Goal: Task Accomplishment & Management: Use online tool/utility

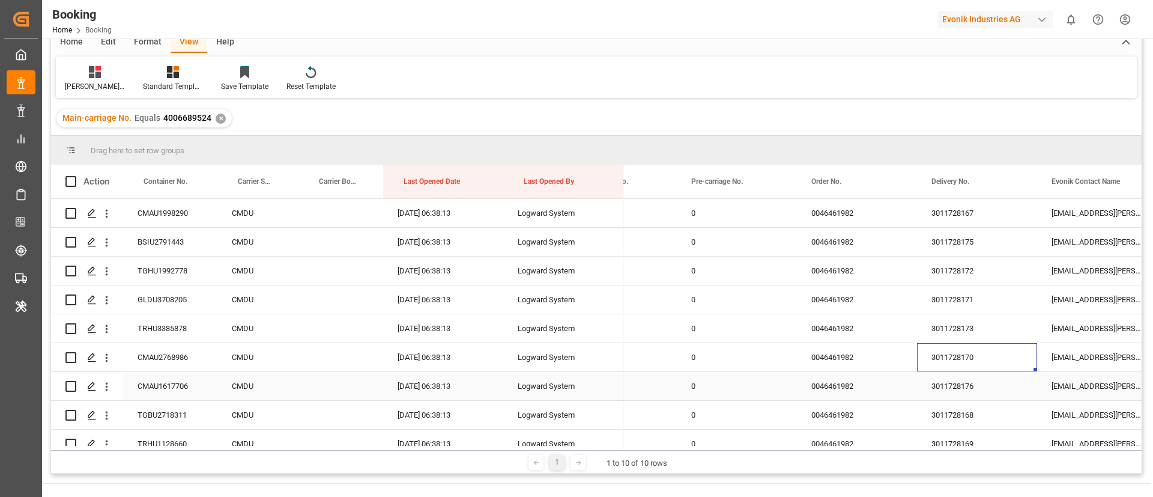
scroll to position [0, 1628]
click at [954, 391] on div "3011728176" at bounding box center [977, 386] width 120 height 28
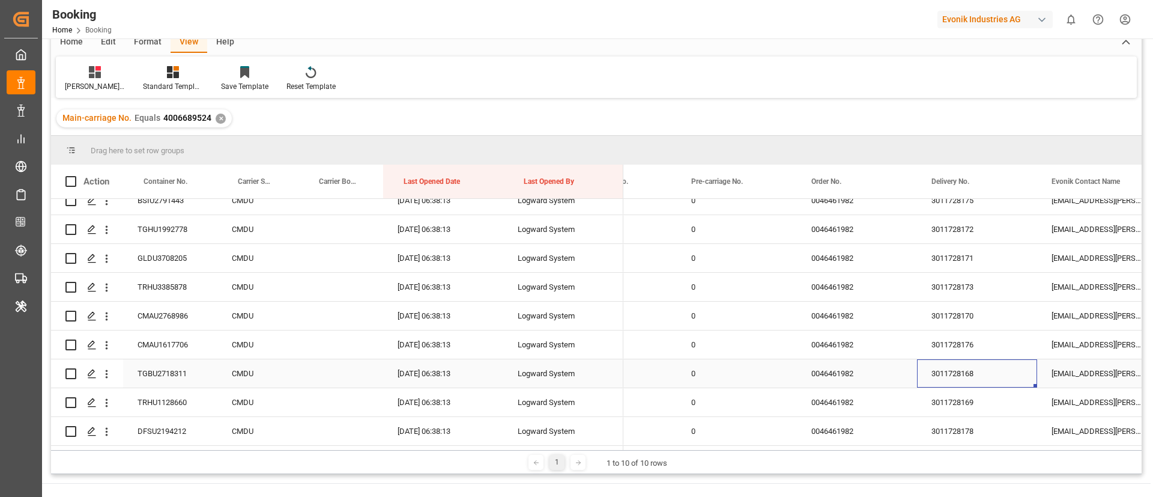
click at [978, 369] on div "3011728168" at bounding box center [977, 373] width 120 height 28
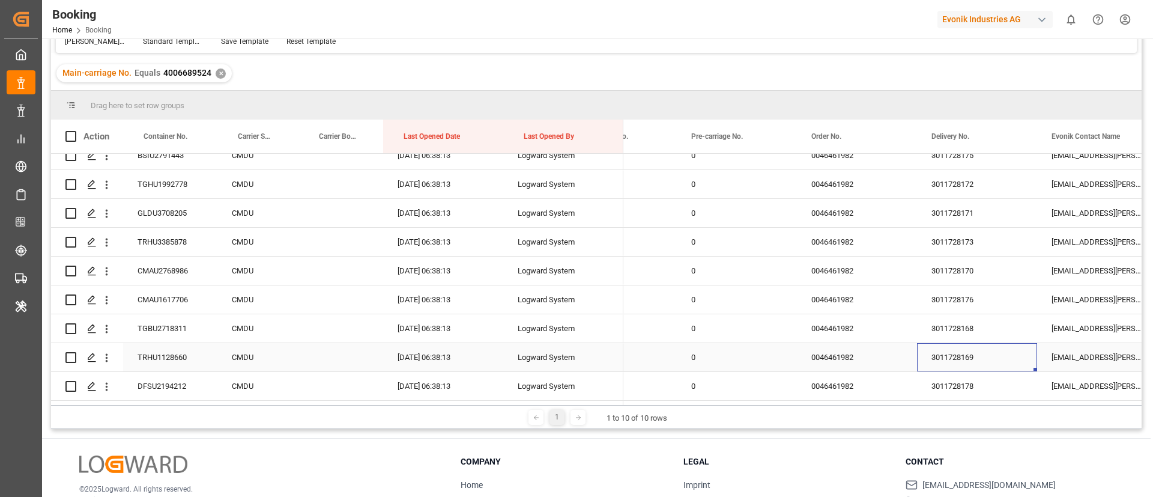
click at [951, 362] on div "3011728169" at bounding box center [977, 357] width 120 height 28
click at [952, 377] on div "3011728178" at bounding box center [977, 386] width 120 height 28
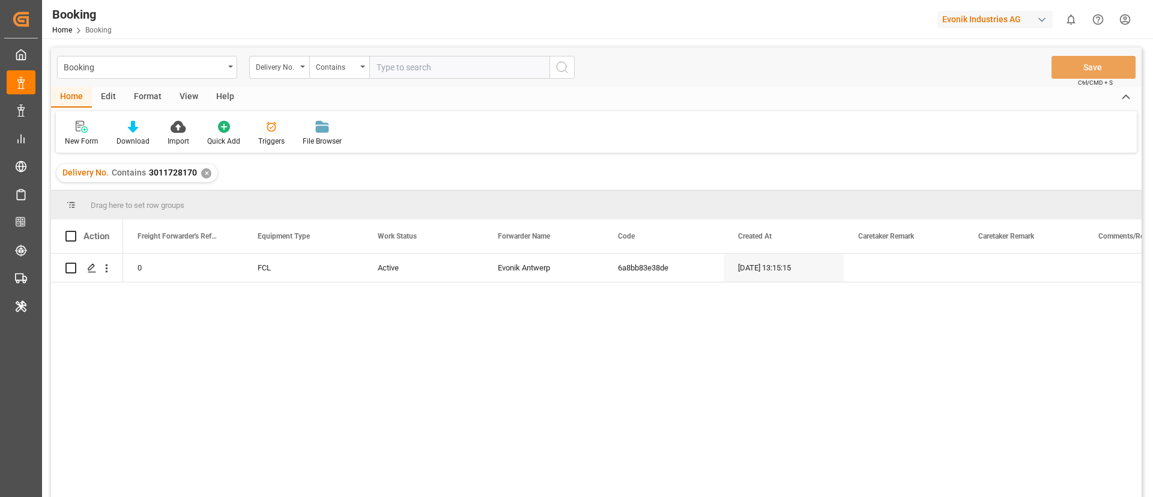
click at [416, 64] on input "text" at bounding box center [459, 67] width 180 height 23
paste input "3011728170"
type input "3011728170"
click at [207, 168] on div "✕" at bounding box center [206, 173] width 10 height 10
click at [409, 68] on input "text" at bounding box center [459, 67] width 180 height 23
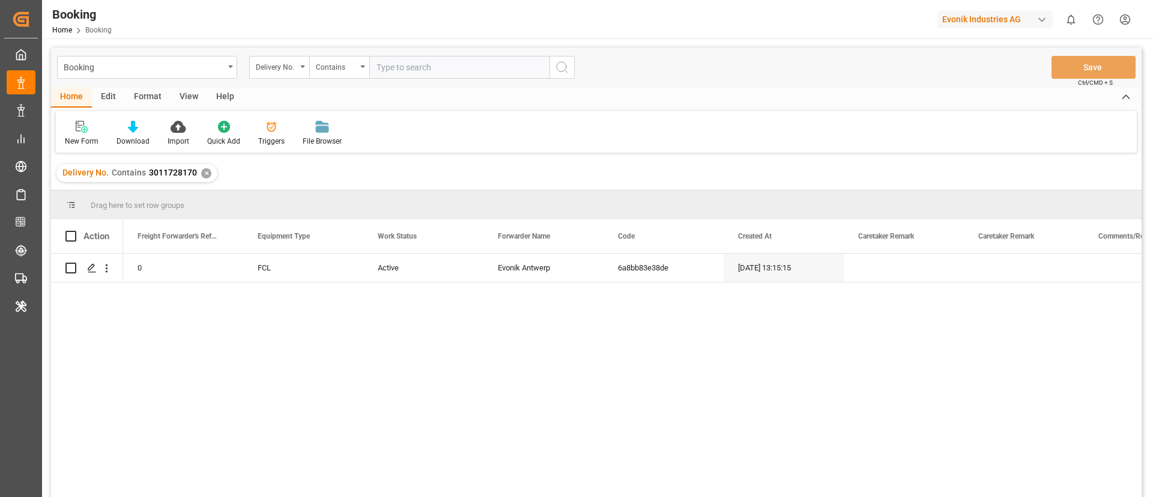
paste input "3011728176"
type input "3011728176"
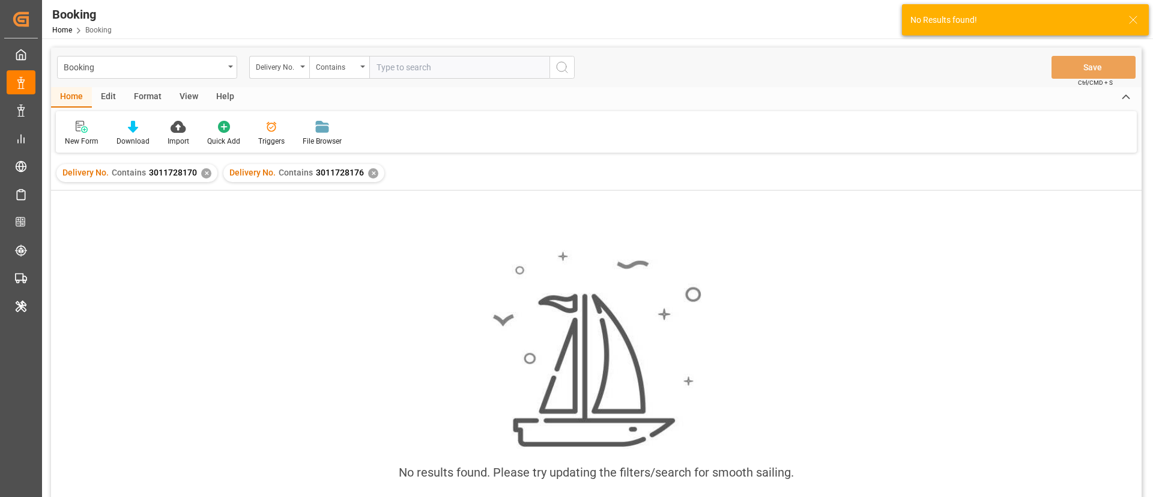
click at [205, 169] on div "✕" at bounding box center [206, 173] width 10 height 10
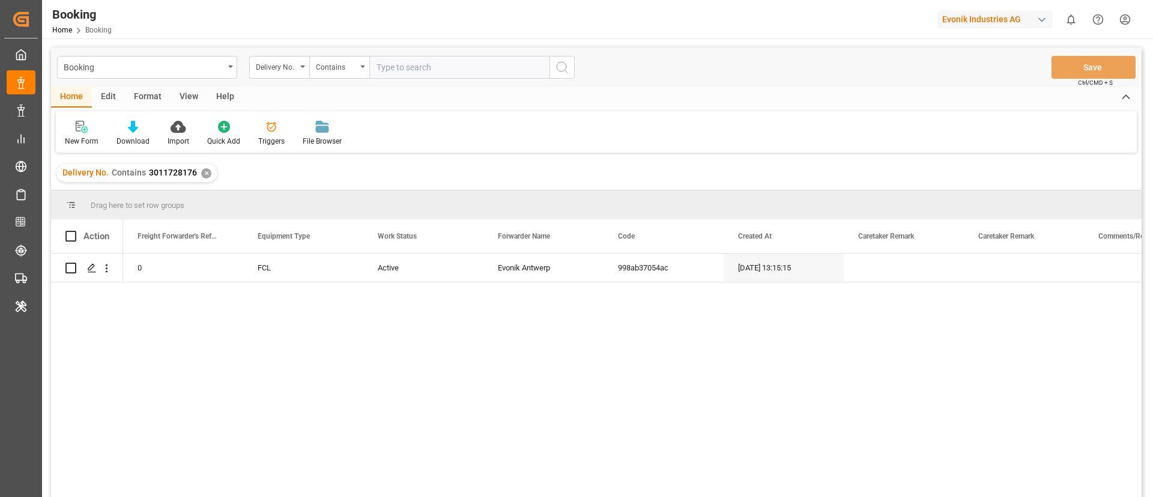
click at [434, 69] on input "text" at bounding box center [459, 67] width 180 height 23
paste input "3011728168"
type input "3011728168"
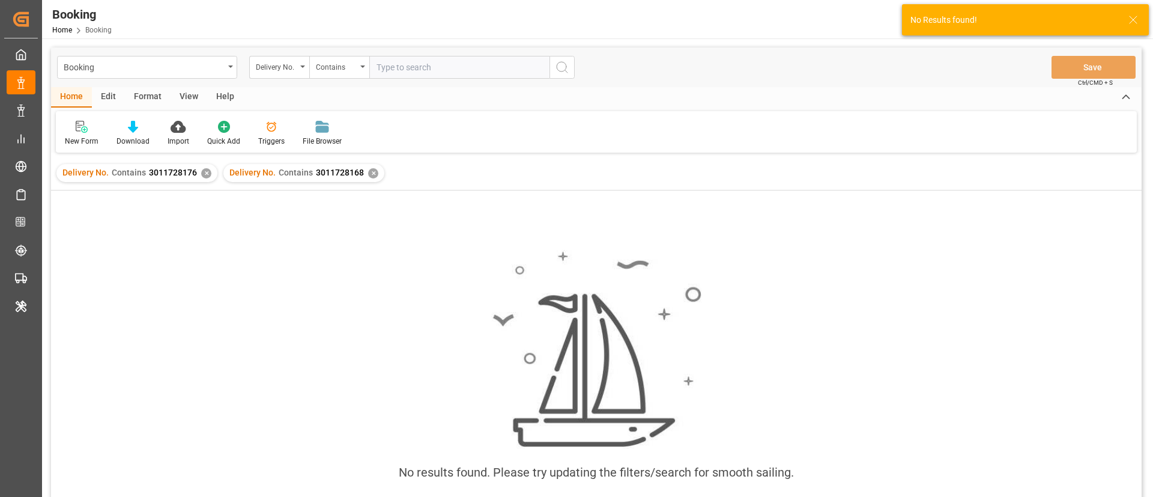
click at [204, 174] on div "✕" at bounding box center [206, 173] width 10 height 10
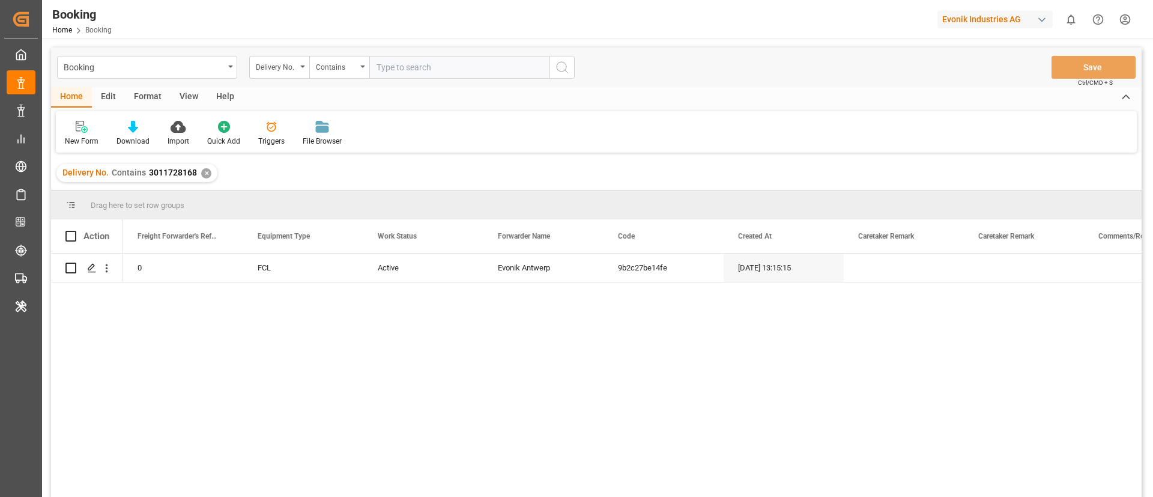
click at [432, 67] on input "text" at bounding box center [459, 67] width 180 height 23
paste input "3011728169"
type input "3011728169"
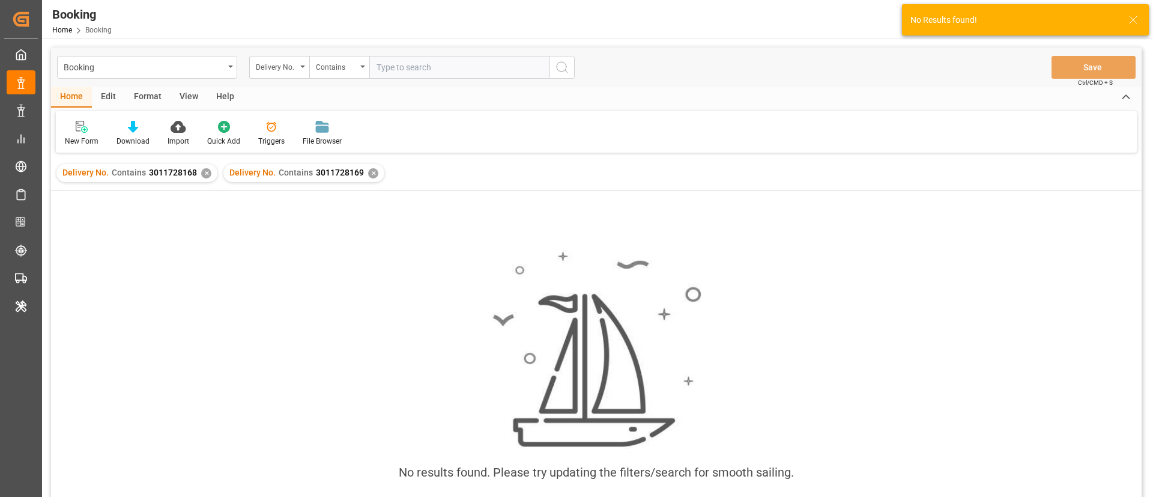
click at [206, 170] on div "✕" at bounding box center [206, 173] width 10 height 10
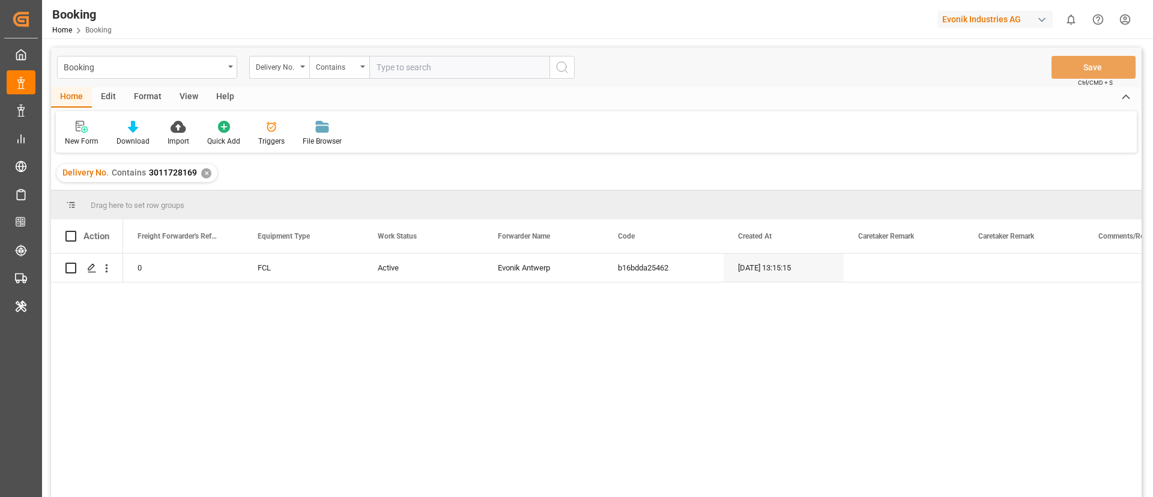
paste input "3011728178"
click at [445, 62] on input "text" at bounding box center [459, 67] width 180 height 23
type input "3011728178"
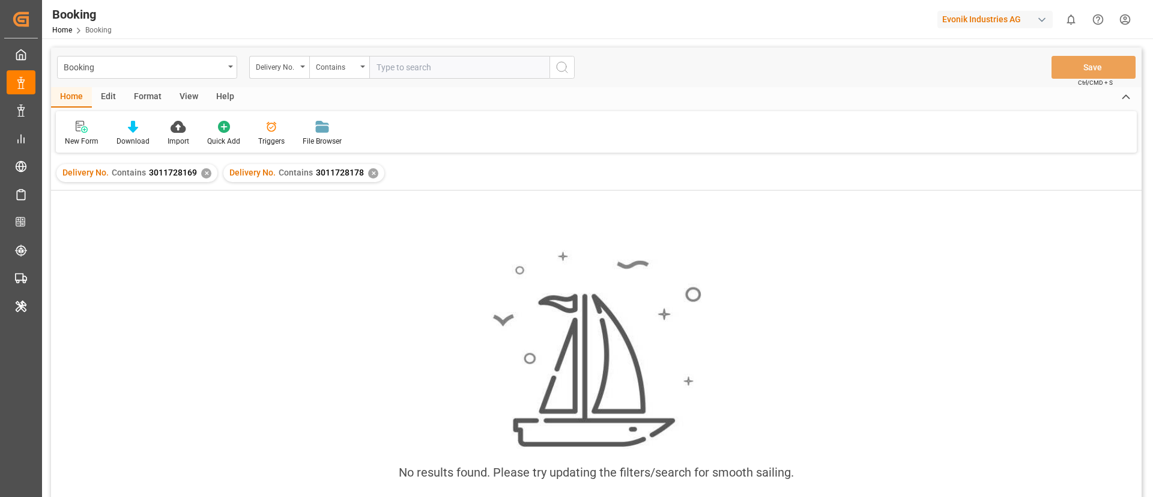
click at [202, 171] on div "✕" at bounding box center [206, 173] width 10 height 10
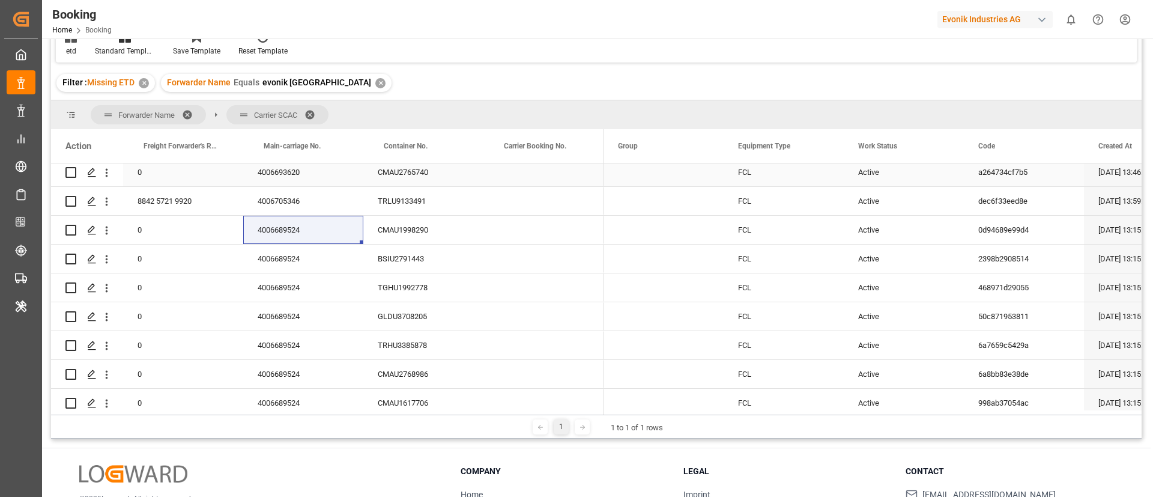
scroll to position [453, 0]
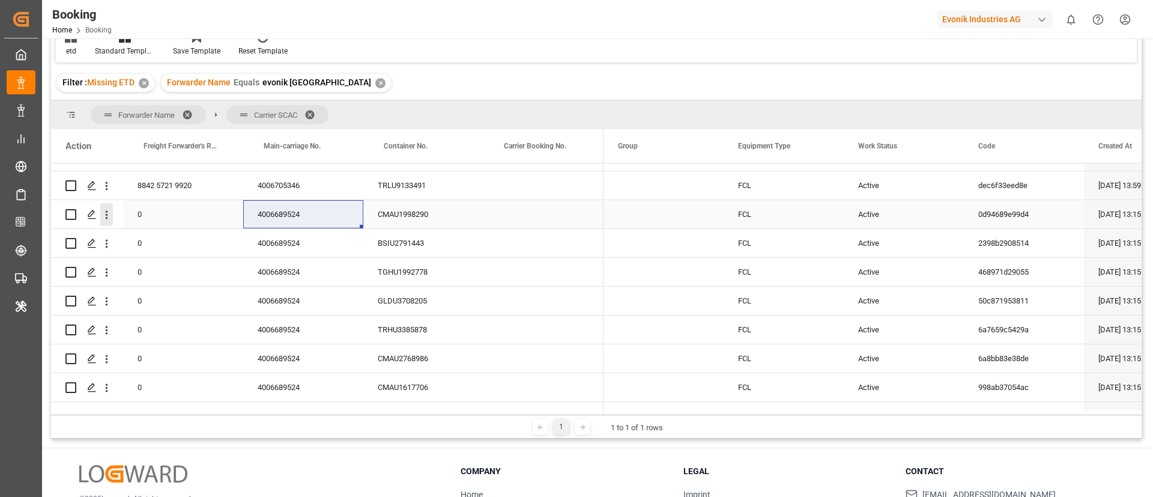
click at [108, 216] on icon "open menu" at bounding box center [106, 214] width 13 height 13
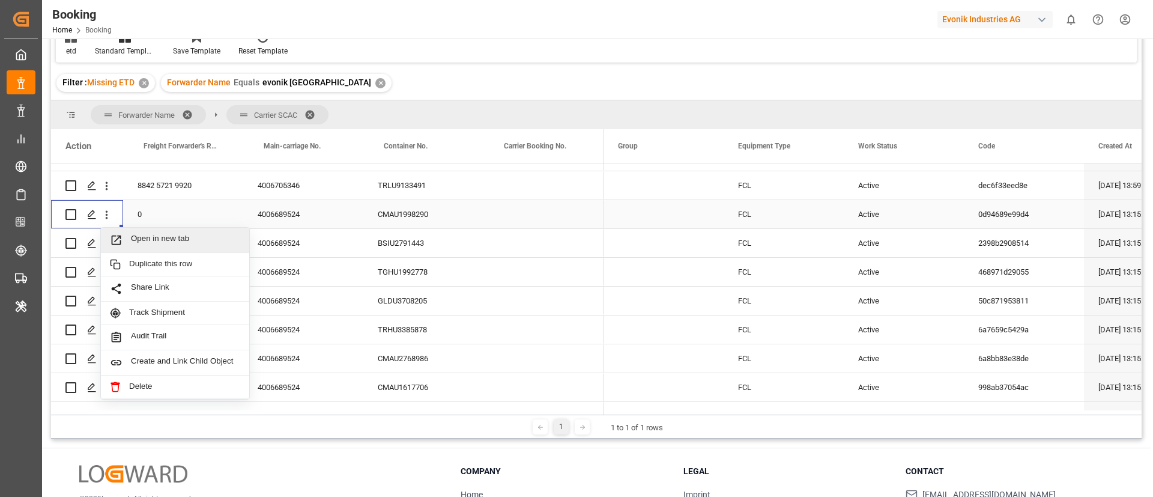
click at [151, 246] on span "Open in new tab" at bounding box center [185, 240] width 109 height 13
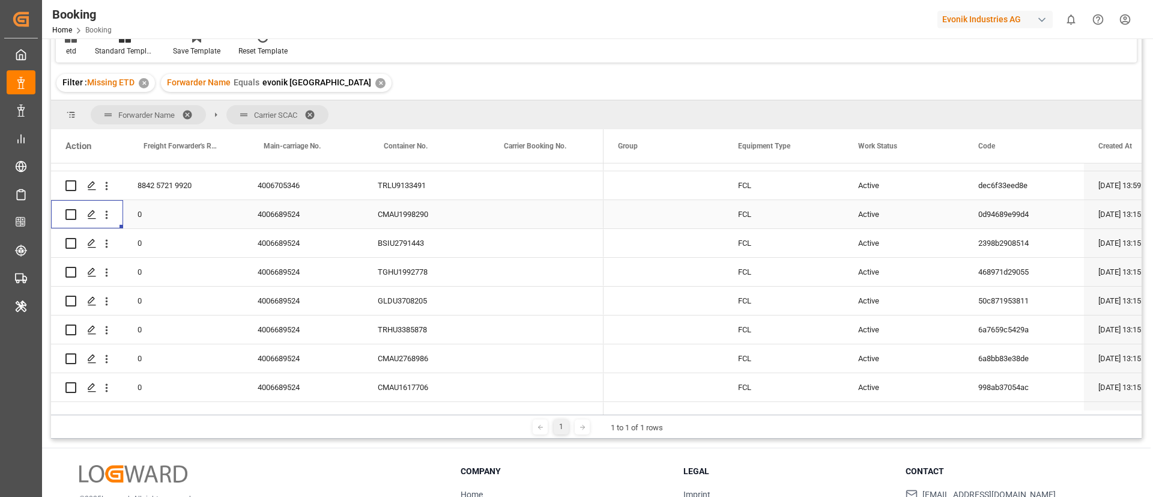
click at [285, 222] on div "4006689524" at bounding box center [303, 214] width 120 height 28
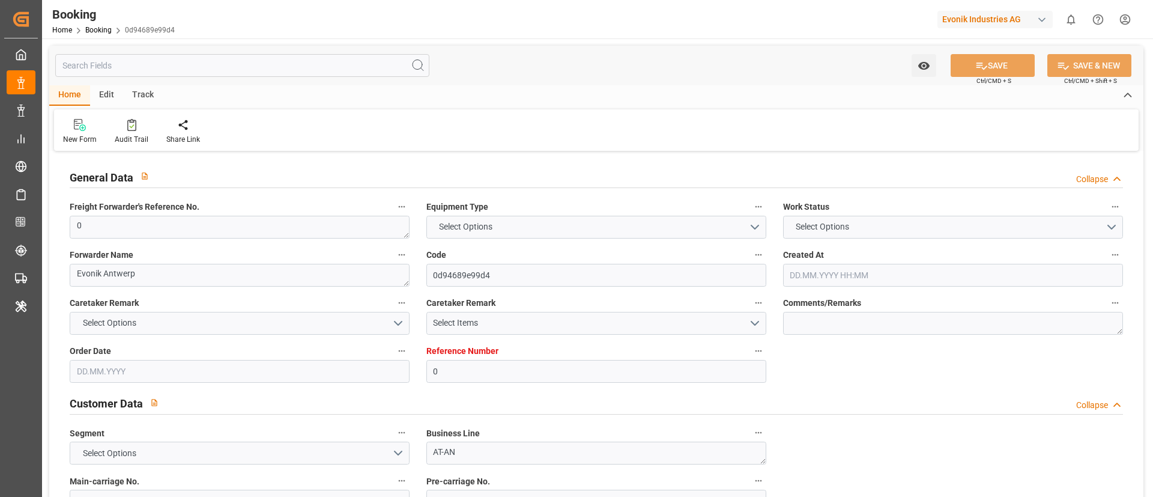
type input "0"
type input "CMACGM"
type input "CMA CGM Group"
type input "NLRTM"
type input "[PERSON_NAME]"
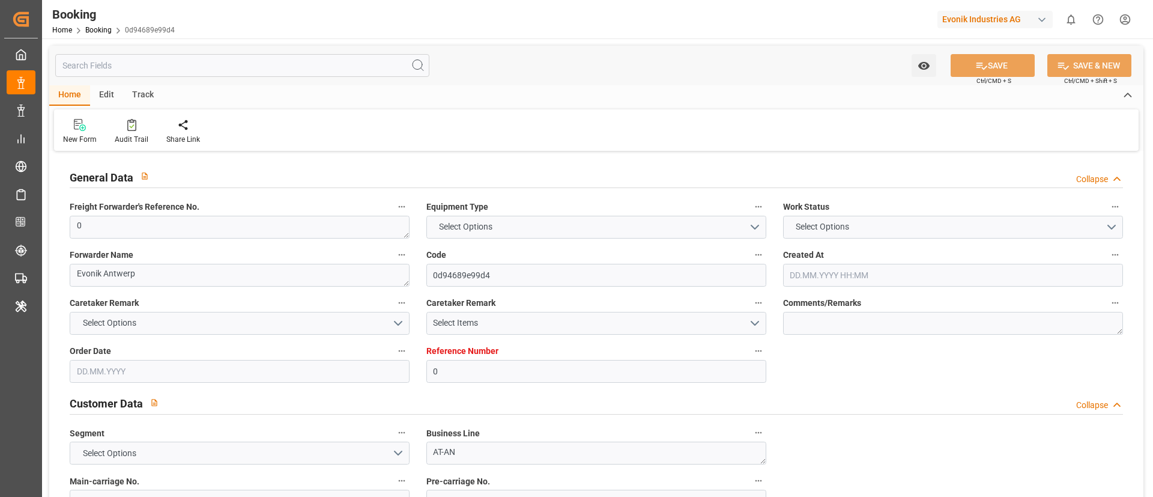
type input "05.08.2025 13:15"
type input "05.08.2025"
type input "06.10.2025"
type input "22.08.2025"
type input "22.08.2025 00:00"
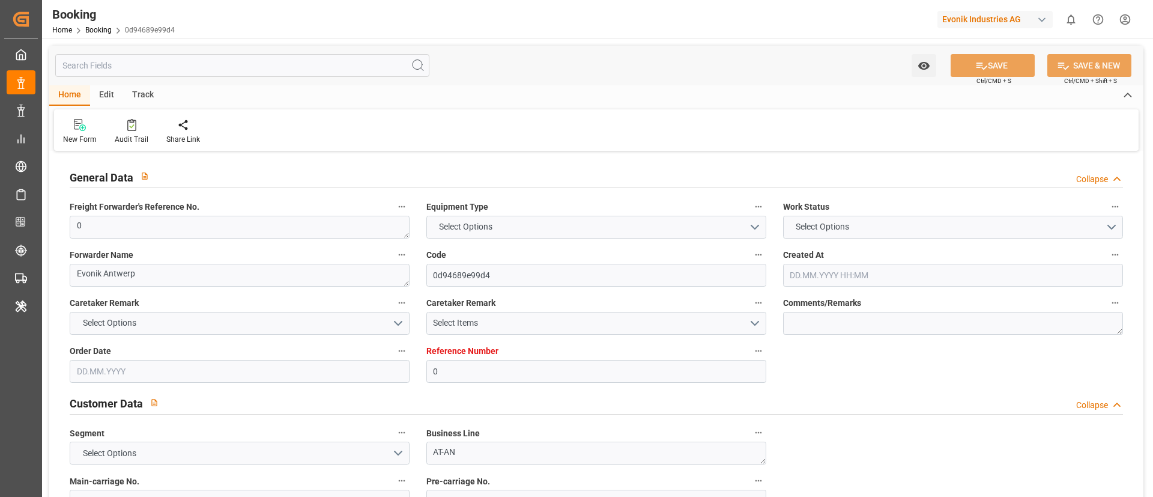
type input "10.09.2025 06:38"
